Goal: Task Accomplishment & Management: Use online tool/utility

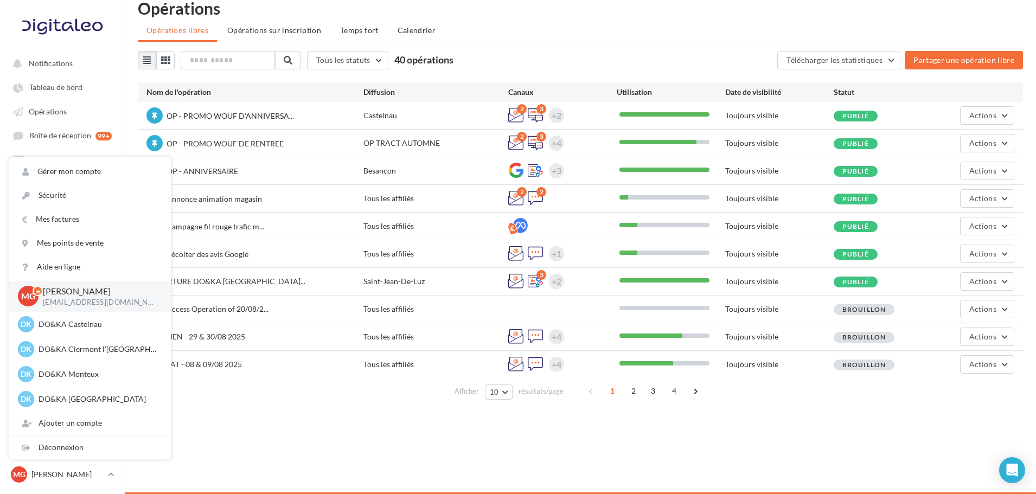
scroll to position [125, 0]
click at [254, 141] on span "OP - PROMO WOUF DE RENTREE" at bounding box center [224, 143] width 117 height 9
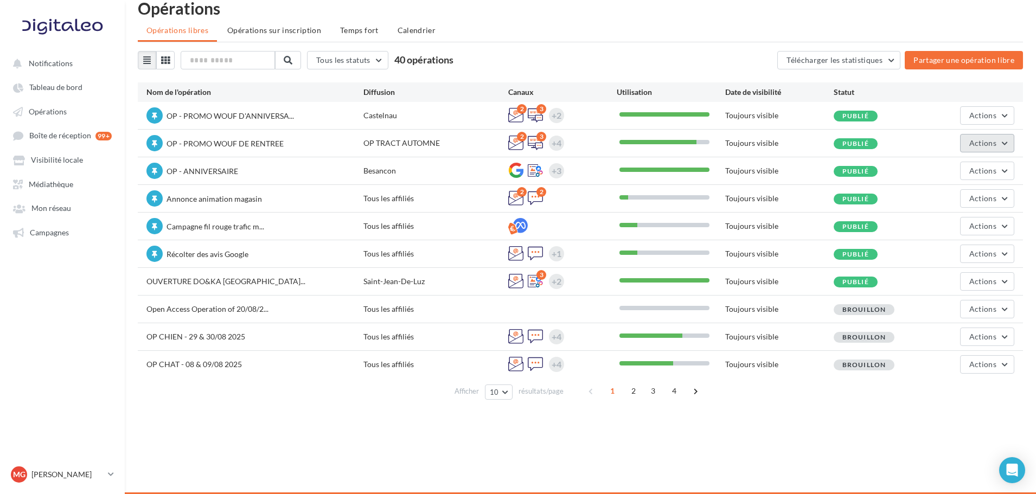
click at [1013, 142] on button "Actions" at bounding box center [987, 143] width 54 height 18
click at [982, 165] on button "Editer" at bounding box center [956, 169] width 115 height 28
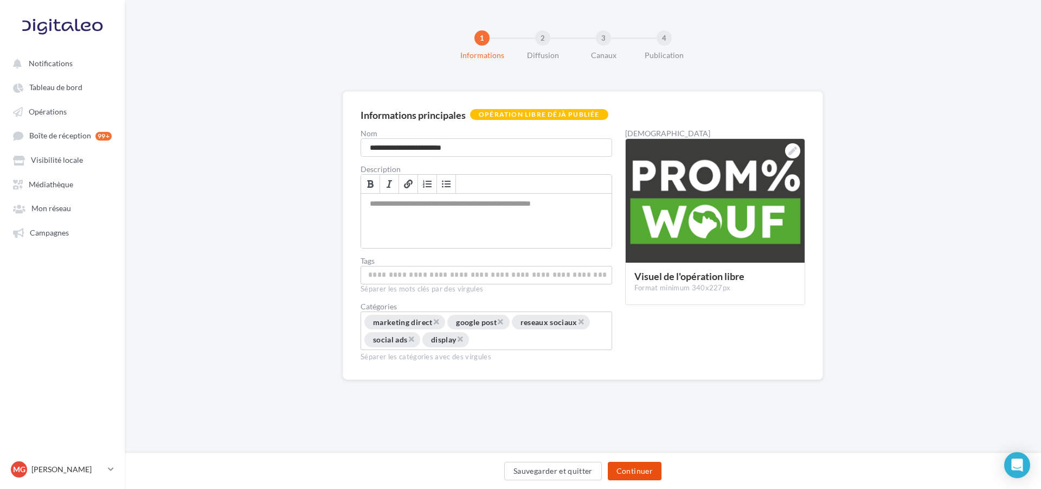
click at [645, 474] on button "Continuer" at bounding box center [635, 470] width 54 height 18
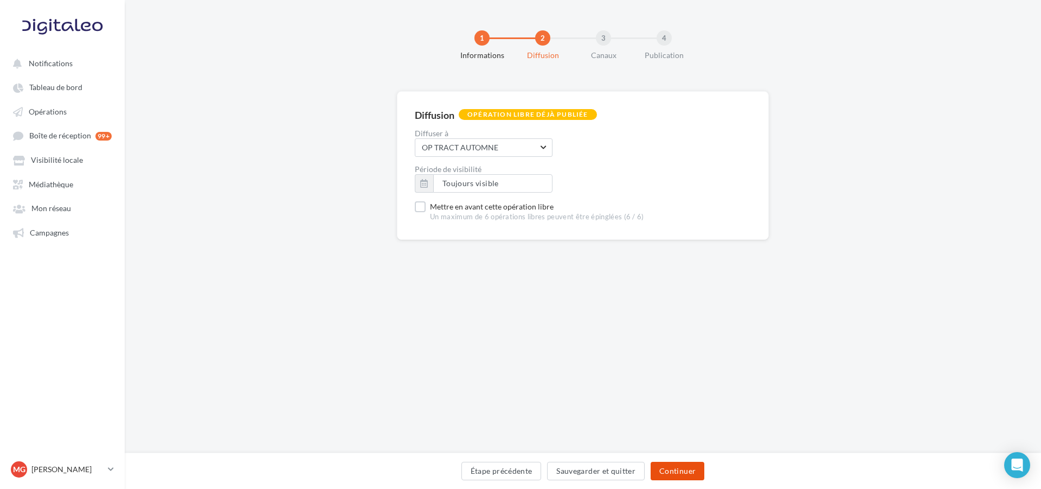
click at [670, 468] on button "Continuer" at bounding box center [678, 470] width 54 height 18
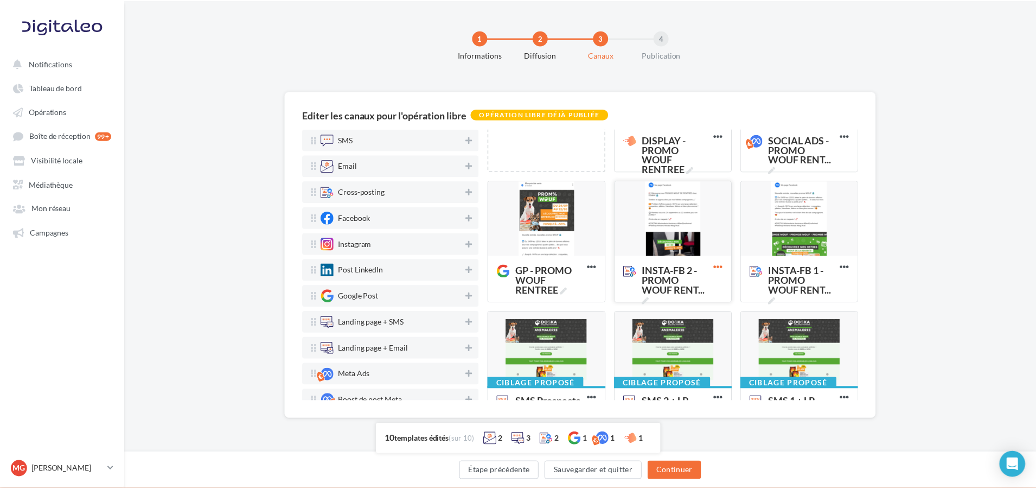
scroll to position [54, 0]
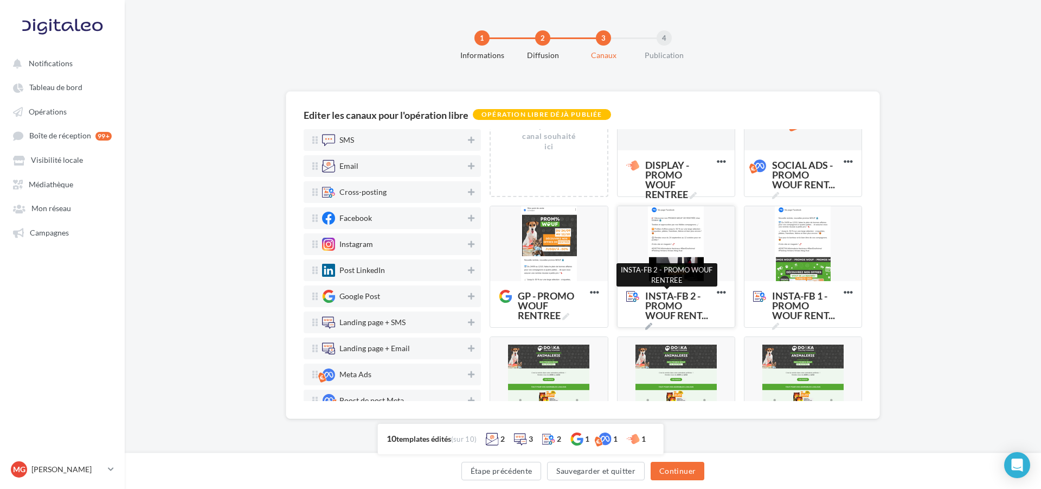
click at [660, 298] on span "INSTA-FB 2 - PROMO WOUF RENT ..." at bounding box center [678, 310] width 67 height 39
click at [660, 298] on textarea "INSTA-FB 2 - PROMO WOUF RENT ... INSTA-FB 2 - PROMO WOUF RENTREE" at bounding box center [664, 306] width 86 height 42
click at [682, 269] on div at bounding box center [676, 244] width 117 height 76
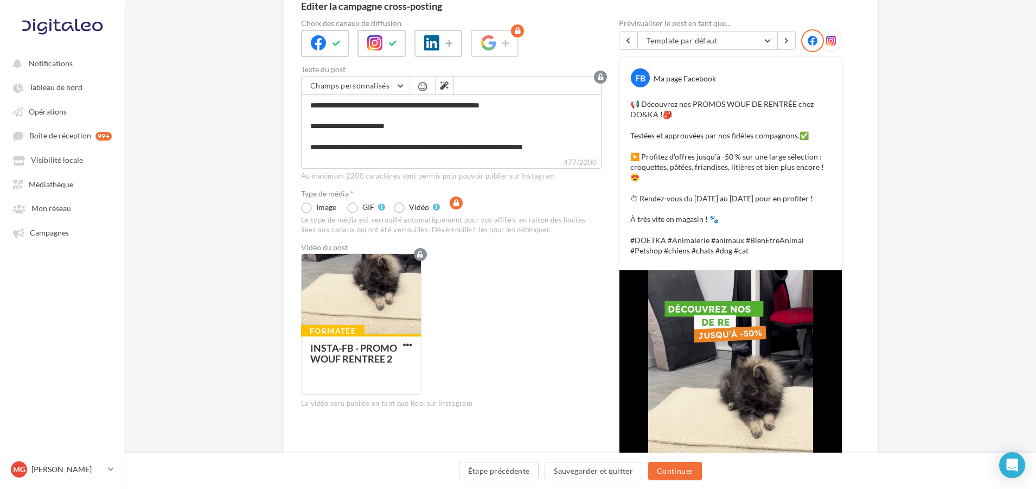
scroll to position [108, 0]
click at [46, 474] on p "[PERSON_NAME]" at bounding box center [67, 469] width 72 height 11
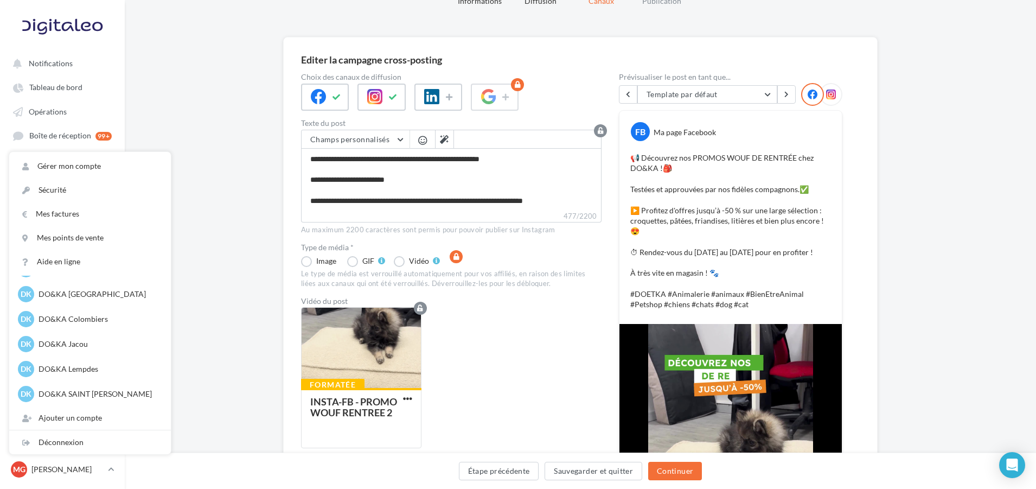
scroll to position [125, 0]
click at [101, 319] on p "DO&KA Colombiers" at bounding box center [98, 318] width 119 height 11
